Goal: Task Accomplishment & Management: Use online tool/utility

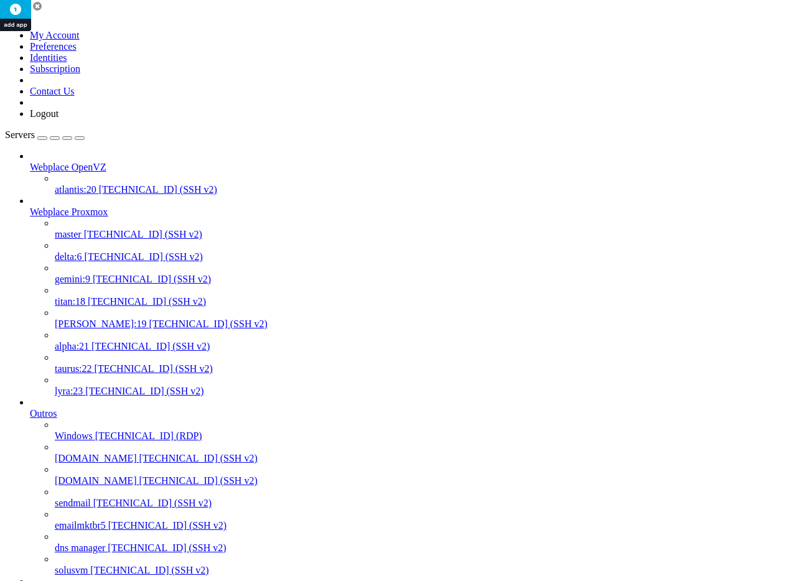
scroll to position [942, 0]
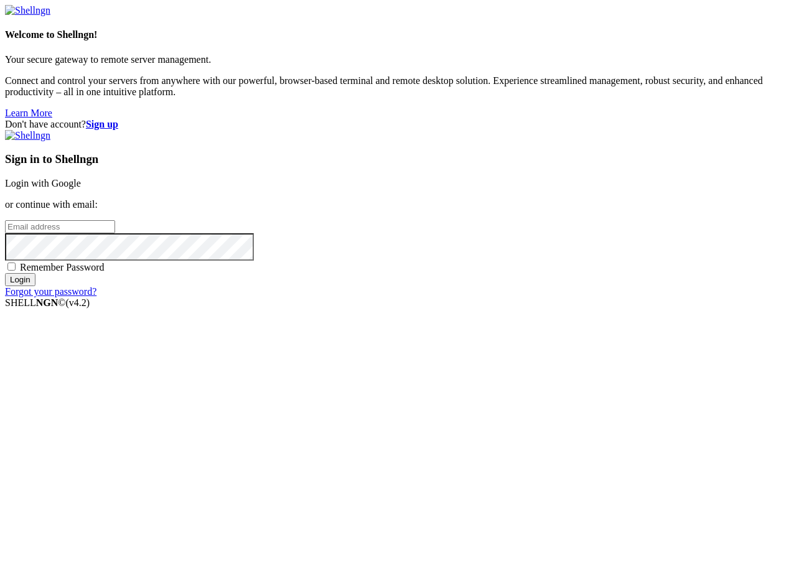
type input "[PERSON_NAME][EMAIL_ADDRESS][DOMAIN_NAME]"
click at [35, 286] on input "Login" at bounding box center [20, 279] width 30 height 13
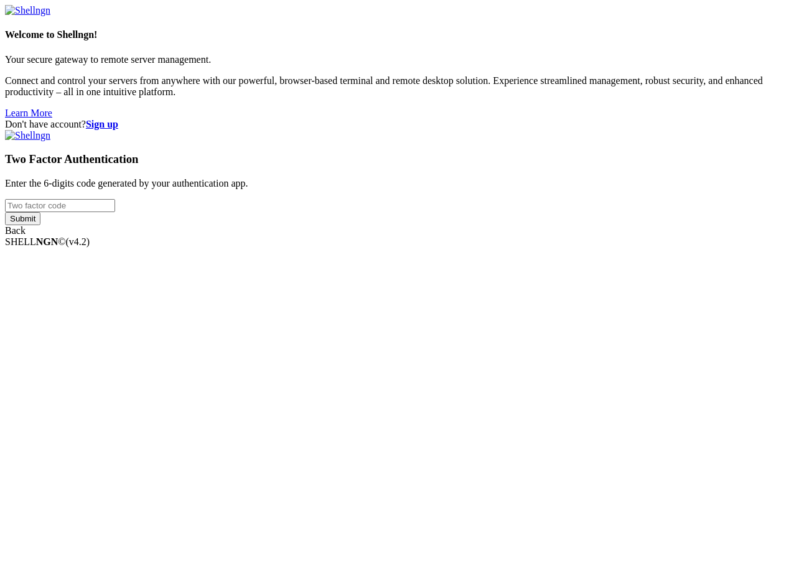
click at [115, 212] on input "number" at bounding box center [60, 205] width 110 height 13
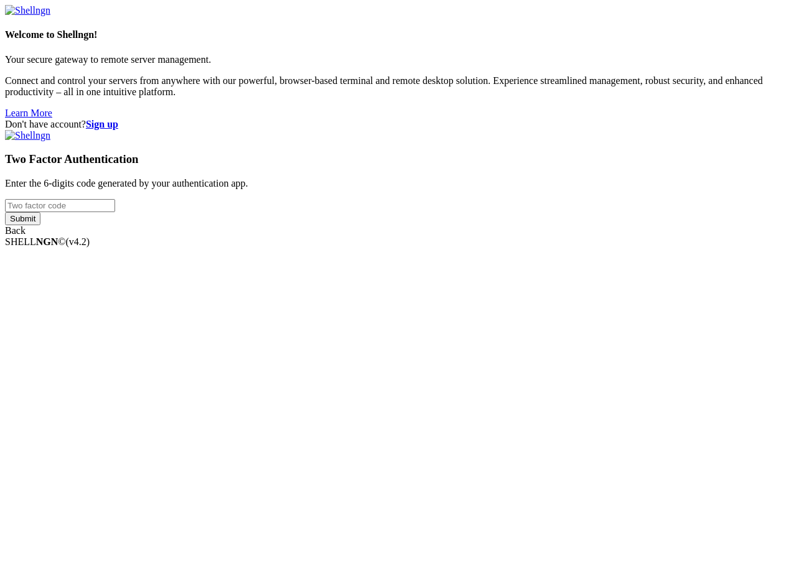
click at [115, 212] on input "number" at bounding box center [60, 205] width 110 height 13
type input "2"
type input "356469"
click at [5, 212] on input "Submit" at bounding box center [22, 218] width 35 height 13
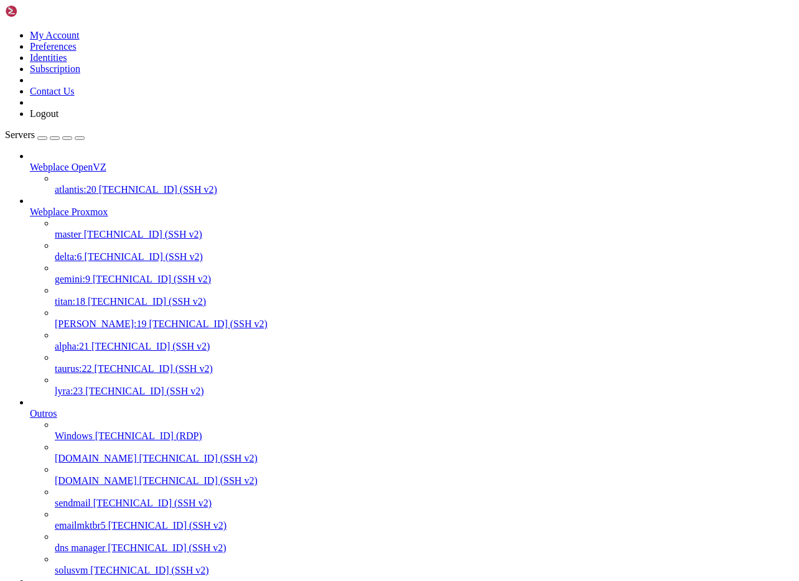
scroll to position [939, 0]
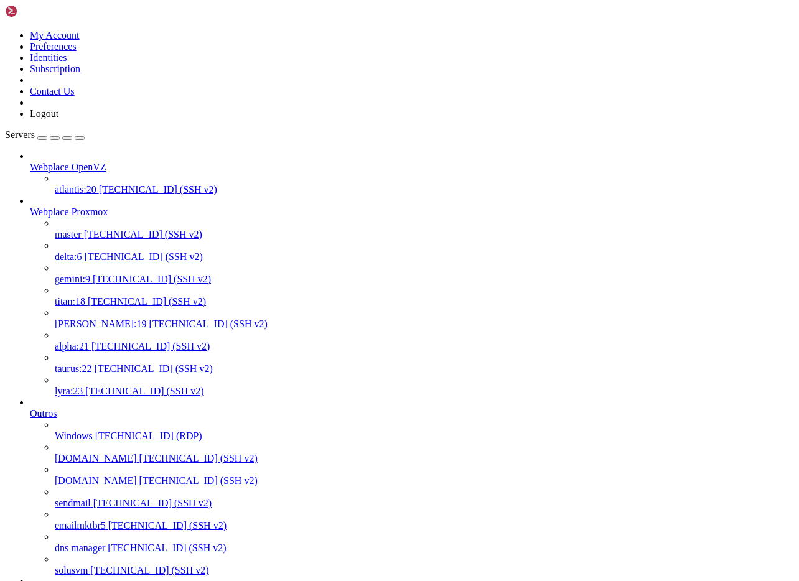
scroll to position [328, 0]
drag, startPoint x: 383, startPoint y: 1872, endPoint x: 439, endPoint y: 1874, distance: 56.0
copy x-row "pct list"
